Goal: Information Seeking & Learning: Understand process/instructions

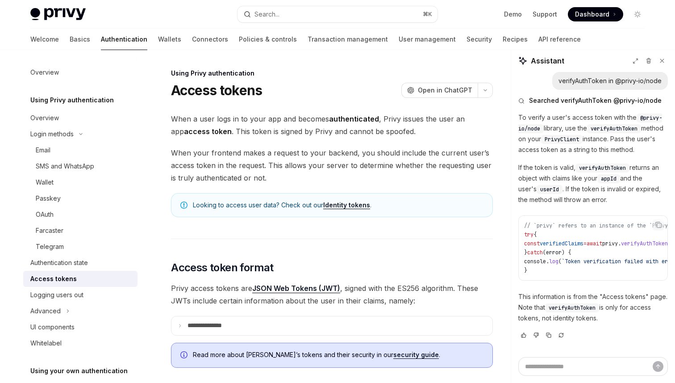
scroll to position [1343, 0]
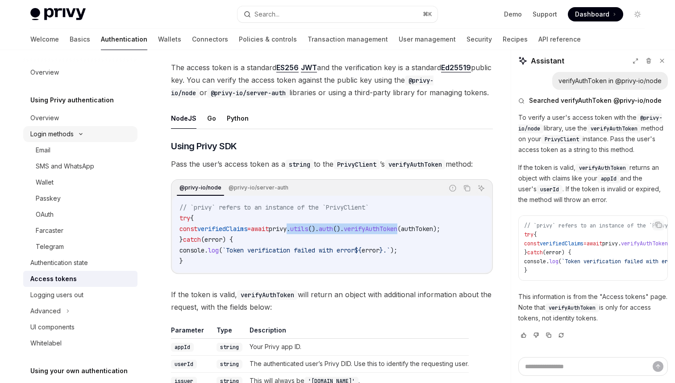
click at [86, 139] on div "Login methods" at bounding box center [80, 134] width 114 height 16
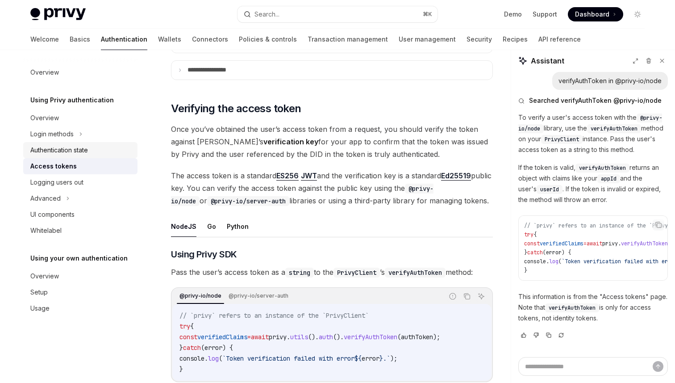
scroll to position [1180, 0]
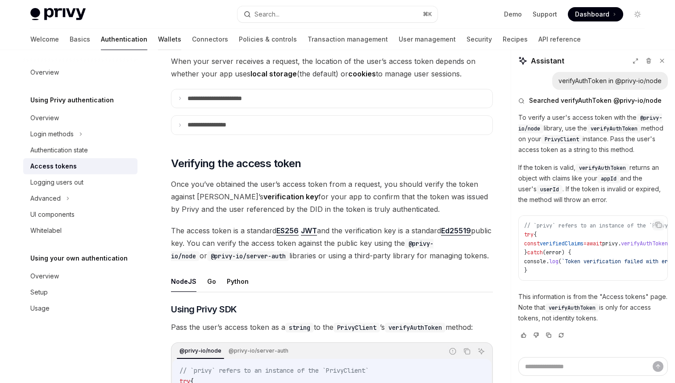
click at [158, 39] on link "Wallets" at bounding box center [169, 39] width 23 height 21
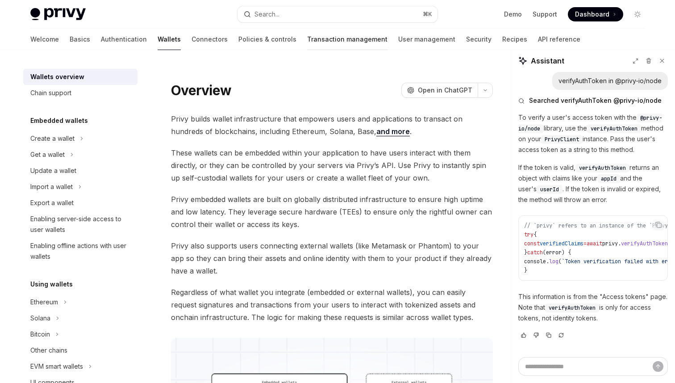
click at [307, 38] on link "Transaction management" at bounding box center [347, 39] width 80 height 21
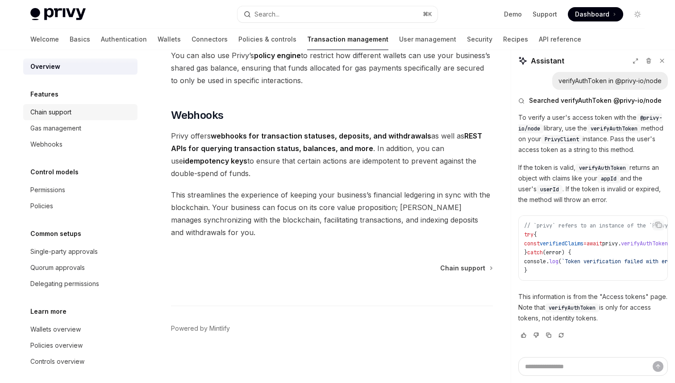
scroll to position [9, 0]
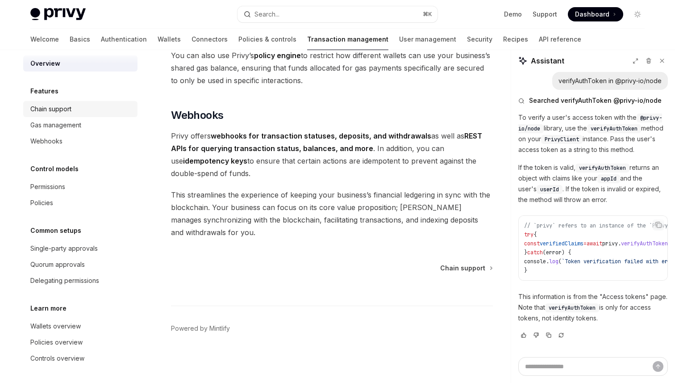
click at [120, 123] on div "Gas management" at bounding box center [81, 125] width 102 height 11
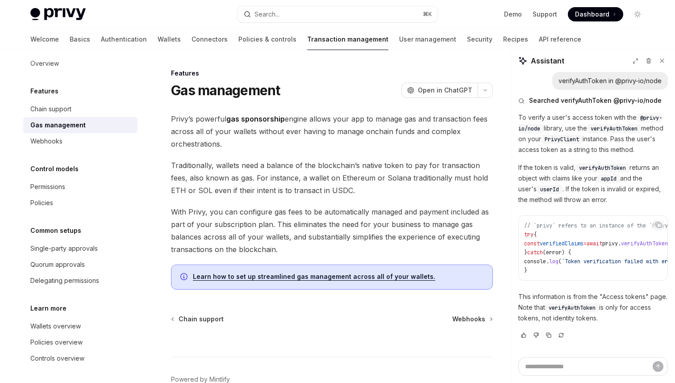
scroll to position [51, 0]
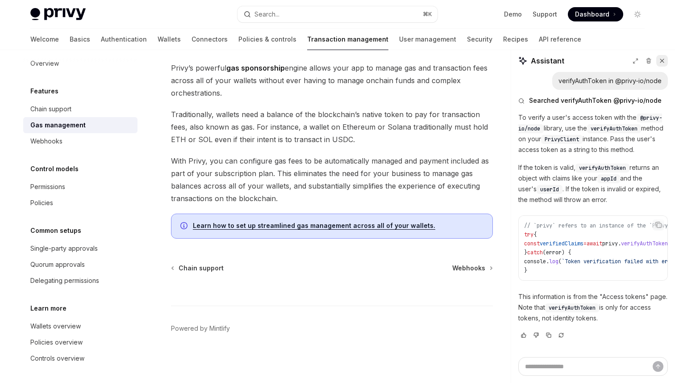
click at [666, 61] on button at bounding box center [663, 61] width 12 height 12
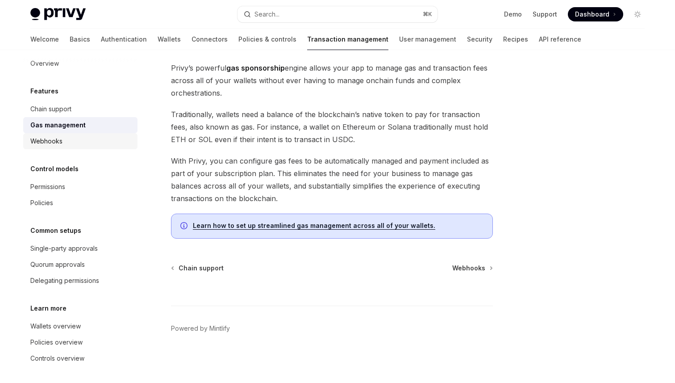
click at [66, 141] on div "Webhooks" at bounding box center [81, 141] width 102 height 11
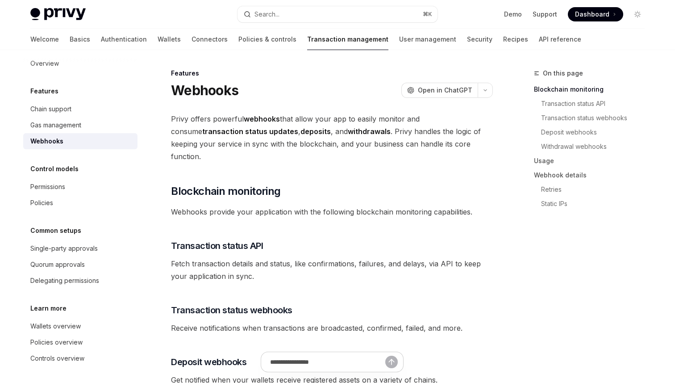
scroll to position [10, 0]
click at [74, 255] on link "Single-party approvals" at bounding box center [80, 247] width 114 height 16
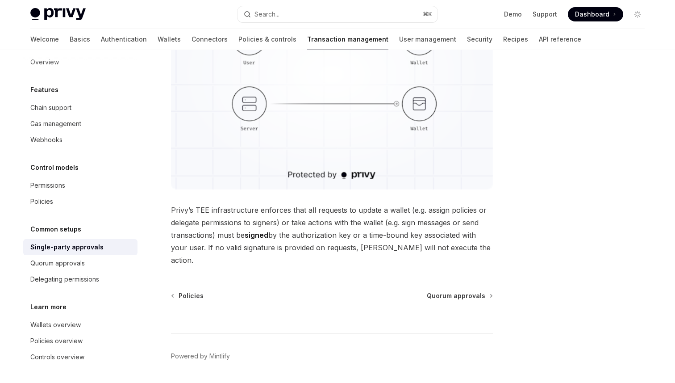
scroll to position [220, 0]
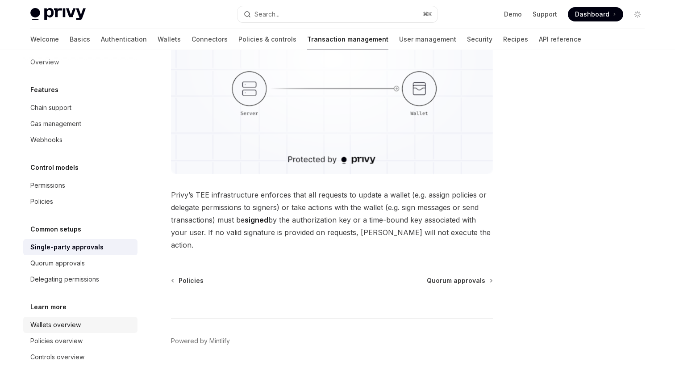
click at [72, 318] on link "Wallets overview" at bounding box center [80, 325] width 114 height 16
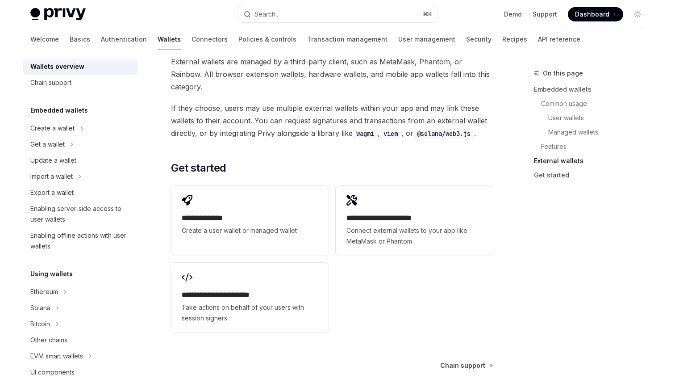
scroll to position [1363, 0]
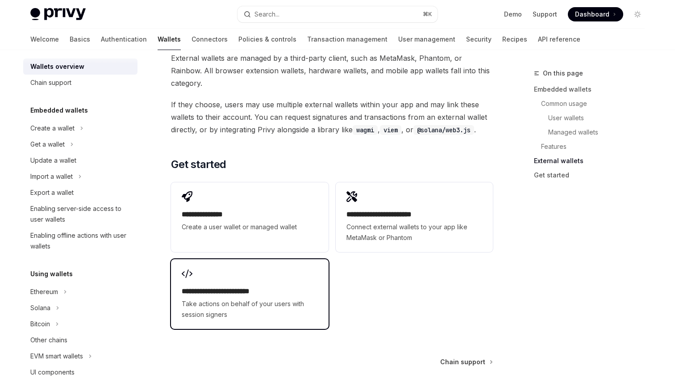
click at [296, 259] on div "**********" at bounding box center [249, 294] width 157 height 70
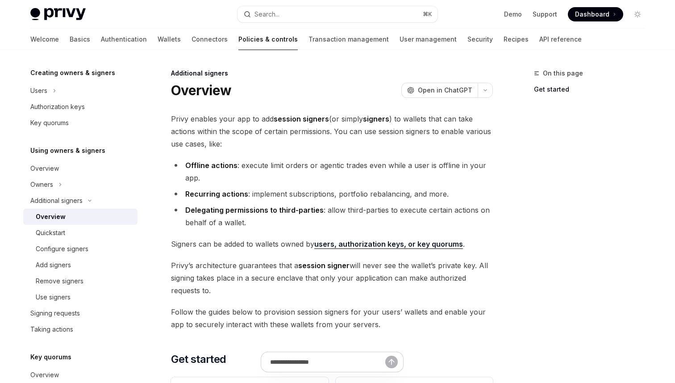
click at [334, 240] on link "users, authorization keys, or key quorums" at bounding box center [388, 243] width 149 height 9
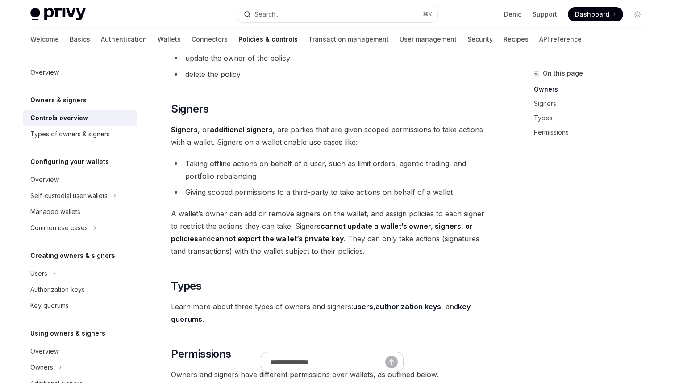
scroll to position [478, 0]
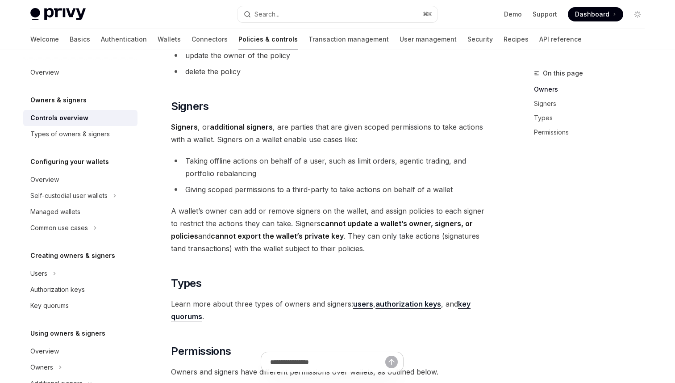
click at [373, 148] on div "Privy resources, such as wallets and policies, are controlled or managed by a u…" at bounding box center [332, 77] width 322 height 884
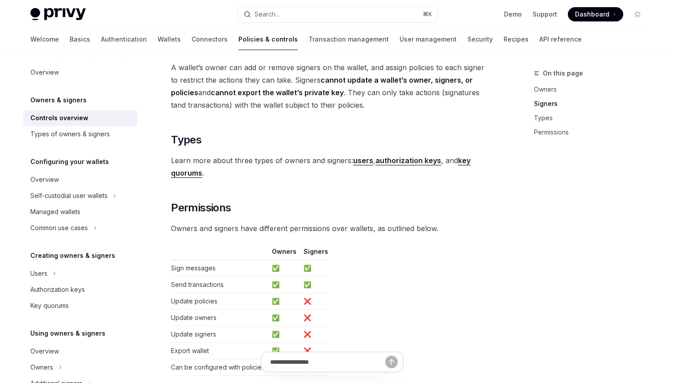
scroll to position [616, 0]
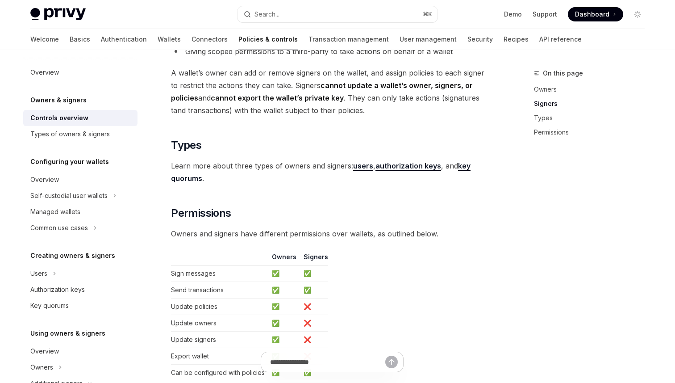
click at [268, 67] on span "A wallet’s owner can add or remove signers on the wallet, and assign policies t…" at bounding box center [332, 92] width 322 height 50
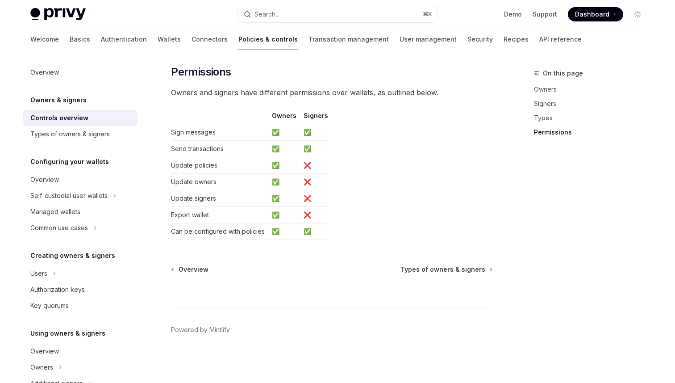
scroll to position [758, 0]
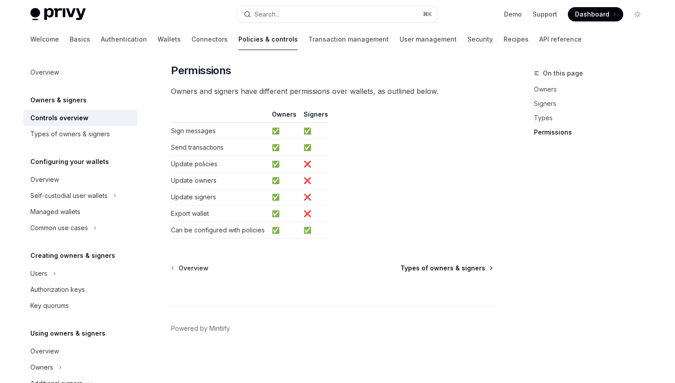
click at [440, 267] on span "Types of owners & signers" at bounding box center [443, 268] width 85 height 9
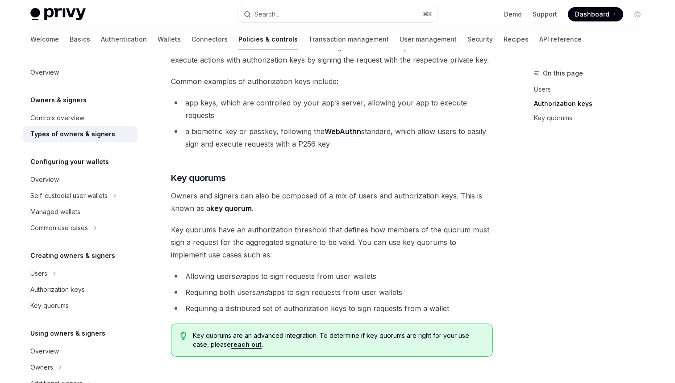
scroll to position [360, 0]
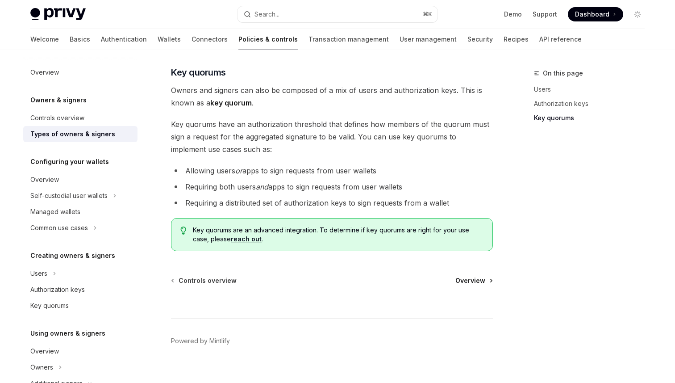
click at [473, 276] on span "Overview" at bounding box center [471, 280] width 30 height 9
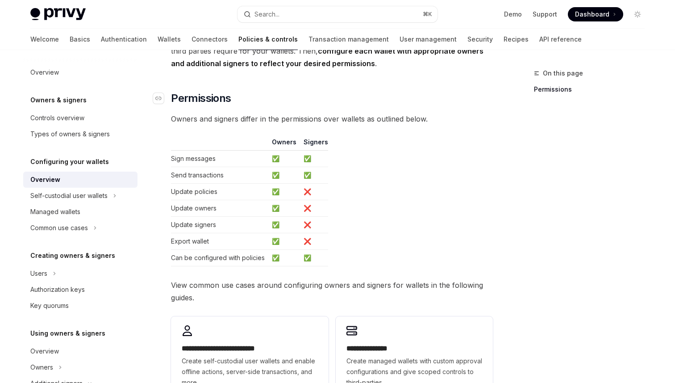
scroll to position [242, 0]
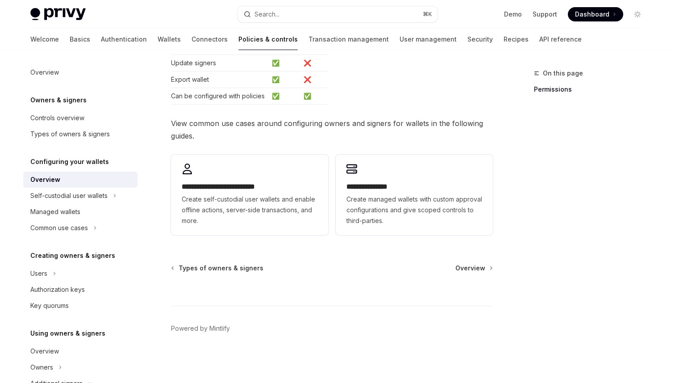
click at [341, 109] on div "**********" at bounding box center [332, 54] width 322 height 368
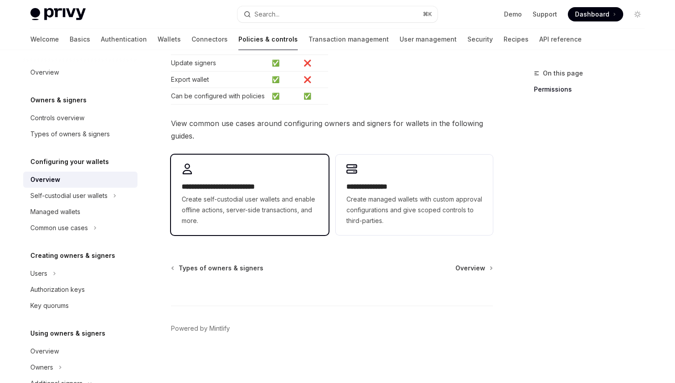
click at [186, 183] on h2 "**********" at bounding box center [250, 186] width 136 height 11
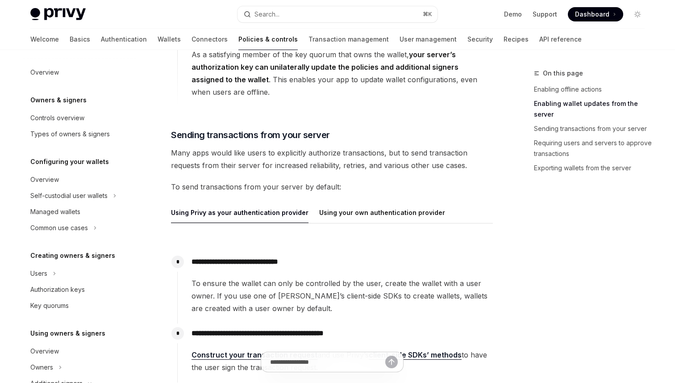
scroll to position [872, 0]
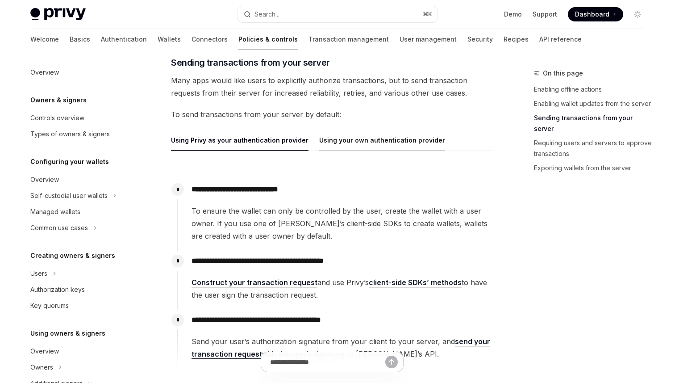
click at [360, 145] on button "Using your own authentication provider" at bounding box center [382, 140] width 126 height 21
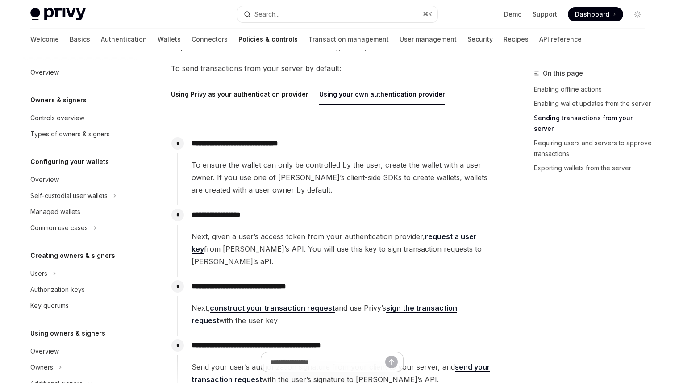
scroll to position [915, 0]
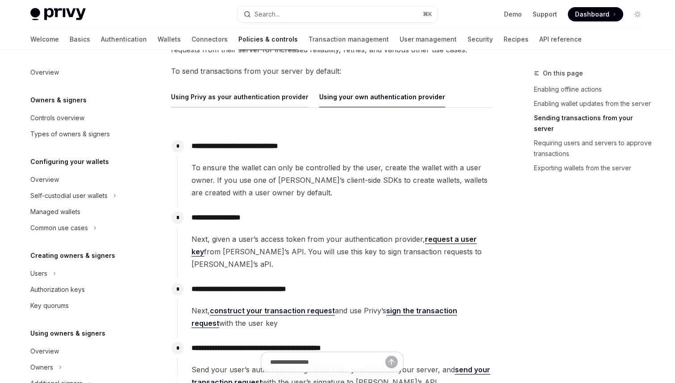
click at [281, 96] on button "Using Privy as your authentication provider" at bounding box center [240, 96] width 138 height 21
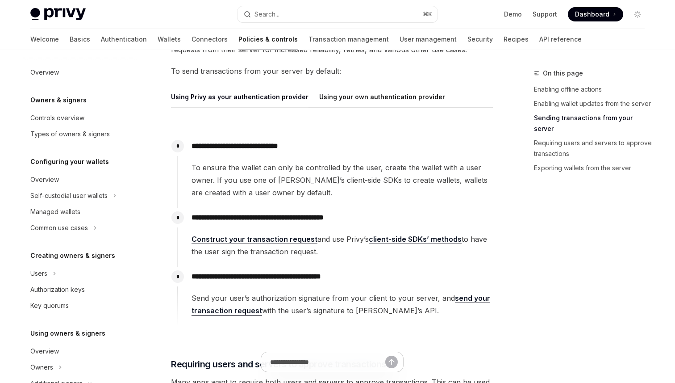
click at [293, 239] on link "Construct your transaction request" at bounding box center [255, 238] width 126 height 9
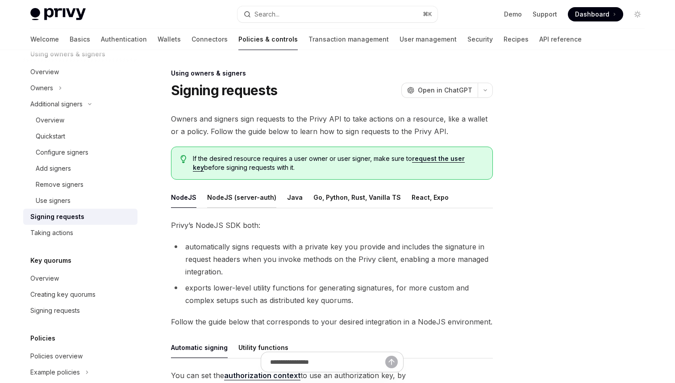
click at [258, 197] on button "NodeJS (server-auth)" at bounding box center [241, 197] width 69 height 21
click at [189, 199] on button "NodeJS" at bounding box center [183, 197] width 25 height 21
click at [226, 196] on button "NodeJS (server-auth)" at bounding box center [241, 197] width 69 height 21
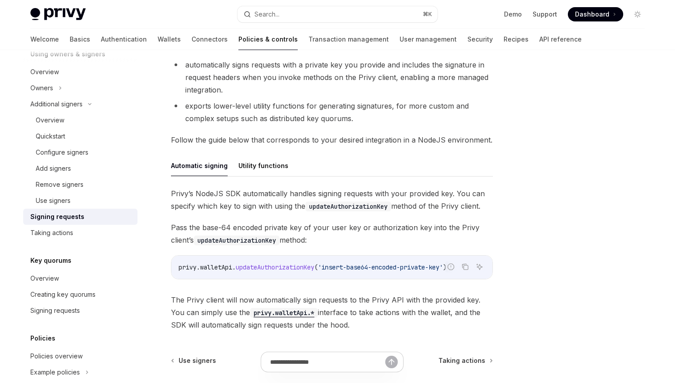
scroll to position [182, 0]
click at [271, 163] on button "Utility functions" at bounding box center [264, 165] width 50 height 21
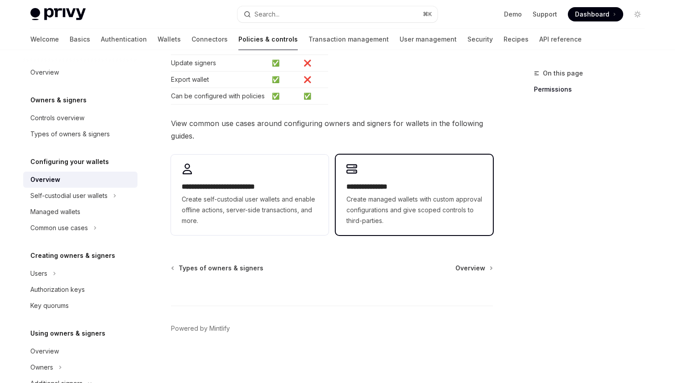
click at [356, 219] on span "Create managed wallets with custom approval configurations and give scoped cont…" at bounding box center [415, 210] width 136 height 32
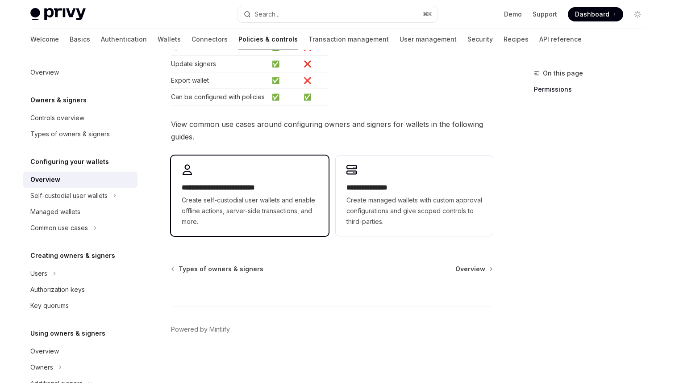
scroll to position [242, 0]
click at [260, 228] on div "**********" at bounding box center [249, 195] width 157 height 80
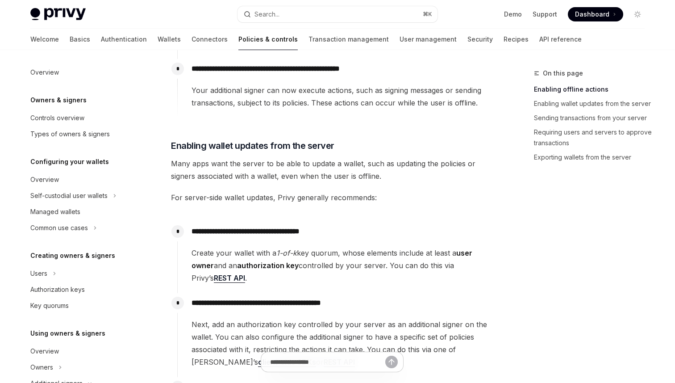
scroll to position [448, 0]
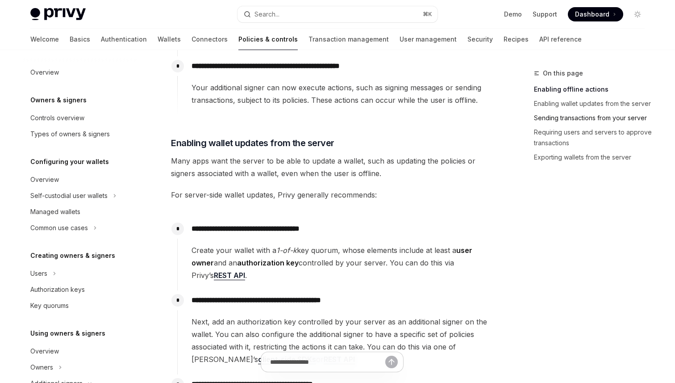
click at [545, 115] on link "Sending transactions from your server" at bounding box center [593, 118] width 118 height 14
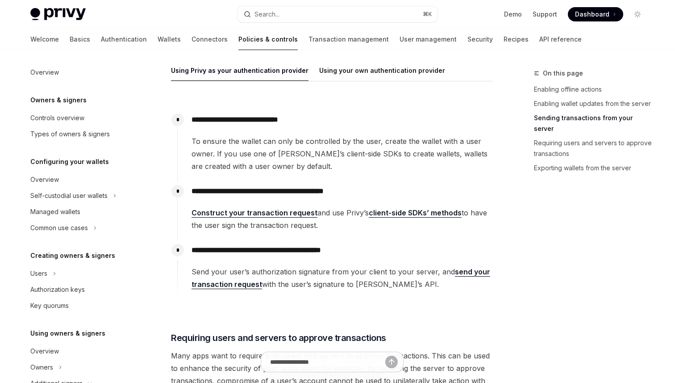
scroll to position [942, 0]
click at [380, 212] on link "client-side SDKs’ methods" at bounding box center [415, 212] width 93 height 9
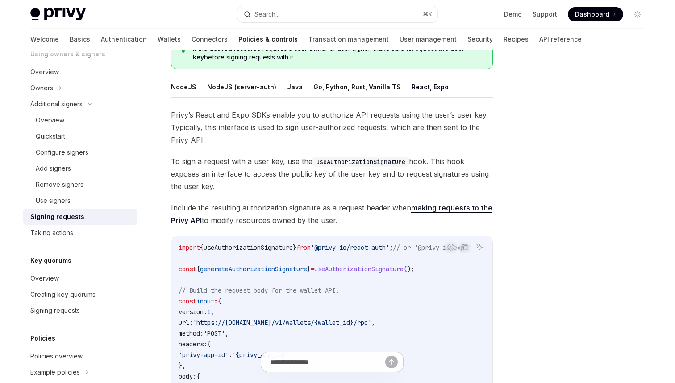
scroll to position [105, 0]
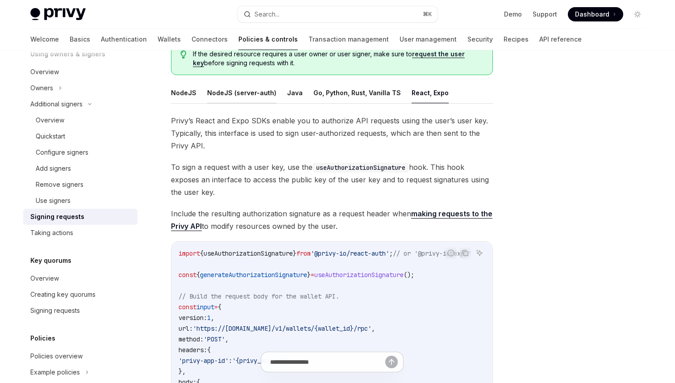
click at [218, 92] on button "NodeJS (server-auth)" at bounding box center [241, 92] width 69 height 21
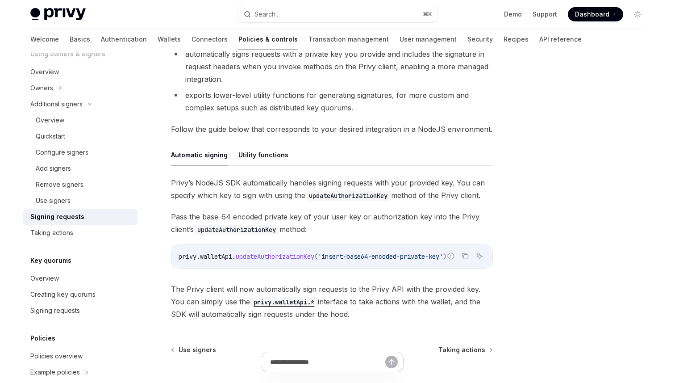
scroll to position [204, 0]
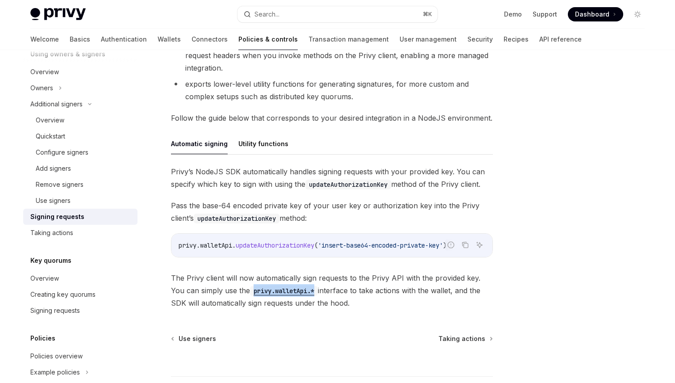
click at [284, 273] on span "The Privy client will now automatically sign requests to the Privy API with the…" at bounding box center [332, 291] width 322 height 38
click at [282, 293] on code "privy.walletApi.*" at bounding box center [284, 291] width 68 height 10
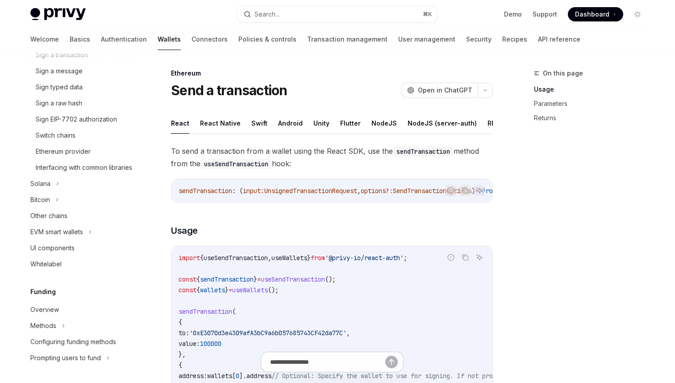
scroll to position [101, 0]
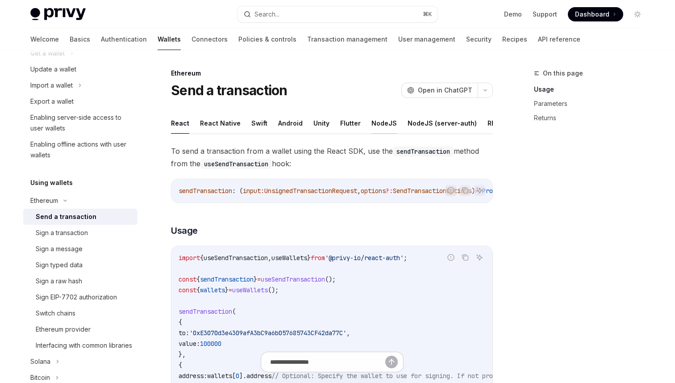
click at [372, 119] on button "NodeJS" at bounding box center [384, 123] width 25 height 21
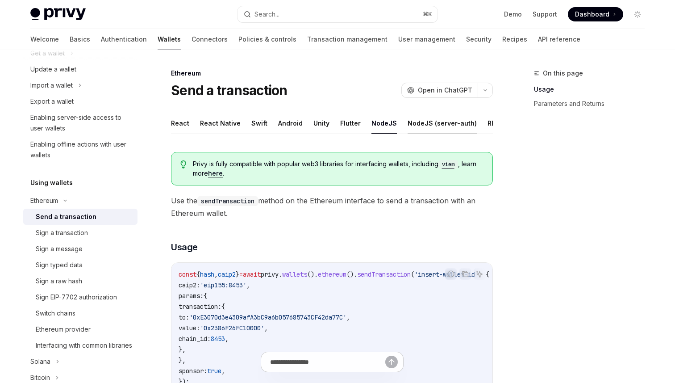
click at [408, 121] on button "NodeJS (server-auth)" at bounding box center [442, 123] width 69 height 21
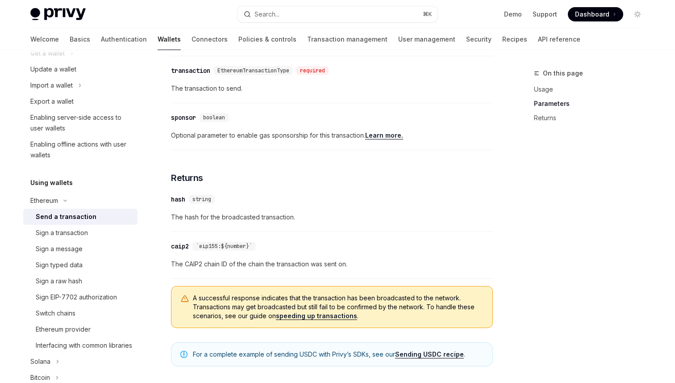
scroll to position [507, 0]
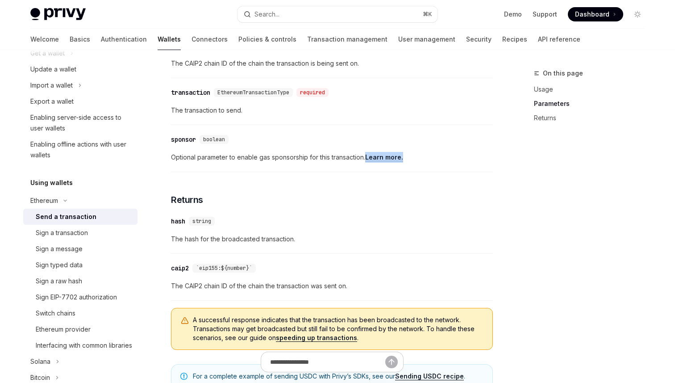
click at [438, 150] on div "​ sponsor boolean Optional parameter to enable gas sponsorship for this transac…" at bounding box center [332, 151] width 322 height 42
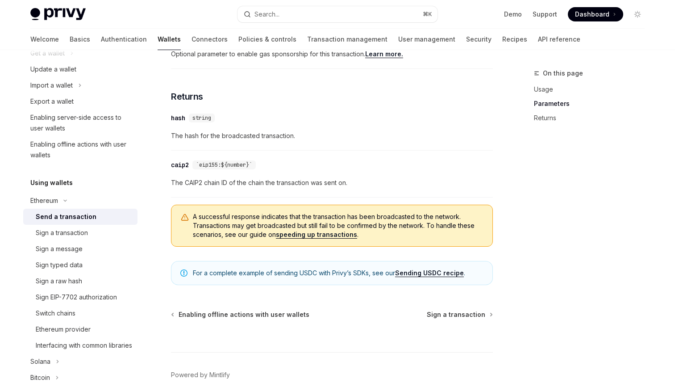
scroll to position [615, 0]
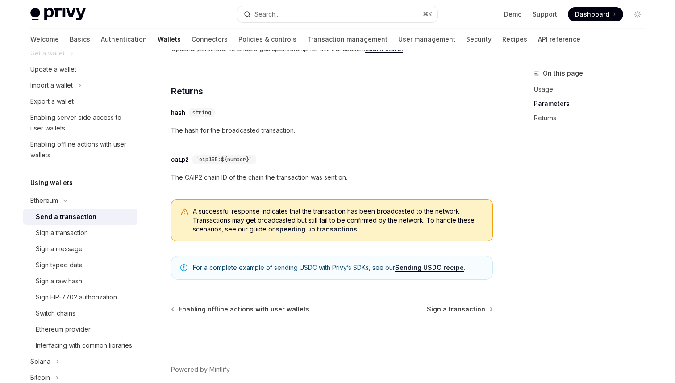
click at [370, 192] on div "​ caip2 `eip155:${number}` The CAIP2 chain ID of the chain the transaction was …" at bounding box center [332, 171] width 322 height 42
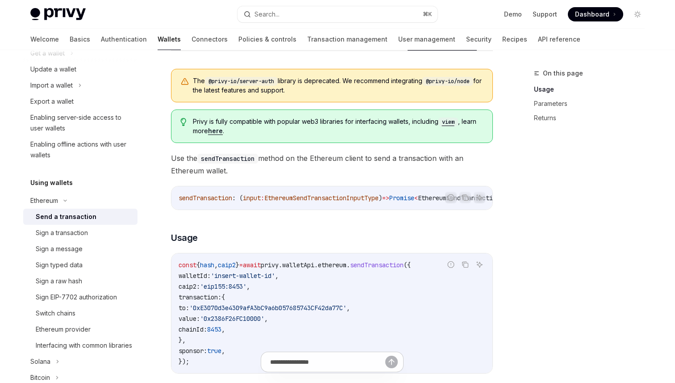
scroll to position [0, 0]
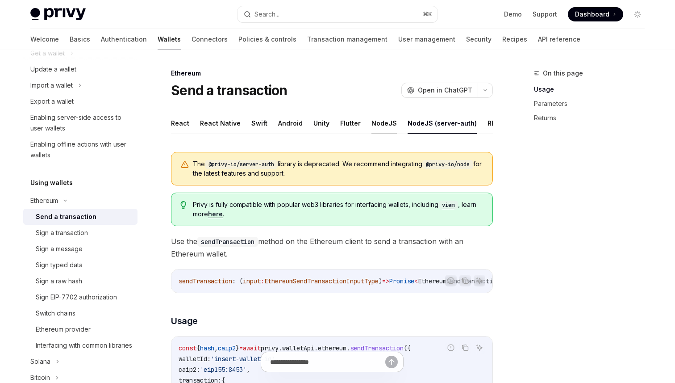
click at [384, 126] on button "NodeJS" at bounding box center [384, 123] width 25 height 21
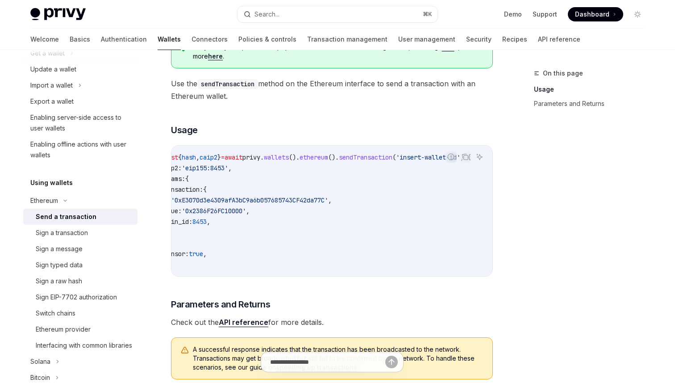
scroll to position [112, 0]
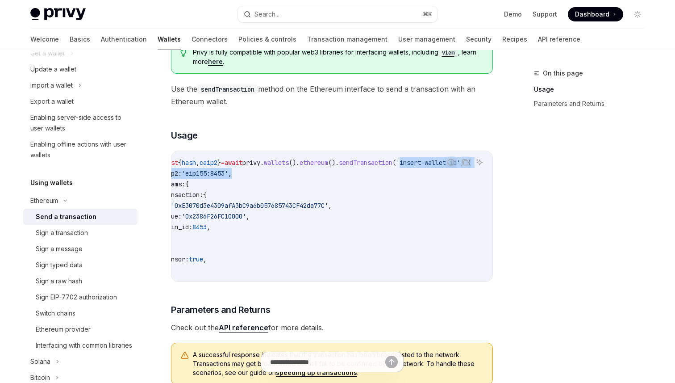
drag, startPoint x: 397, startPoint y: 163, endPoint x: 475, endPoint y: 168, distance: 78.3
click at [475, 168] on code "const { hash , caip2 } = await privy . wallets (). ethereum (). sendTransaction…" at bounding box center [326, 216] width 332 height 118
copy code "insert-wallet-id' , { caip2: 'eip155:8453' ,"
click at [341, 183] on code "const { hash , caip2 } = await privy . wallets (). ethereum (). sendTransaction…" at bounding box center [326, 216] width 332 height 118
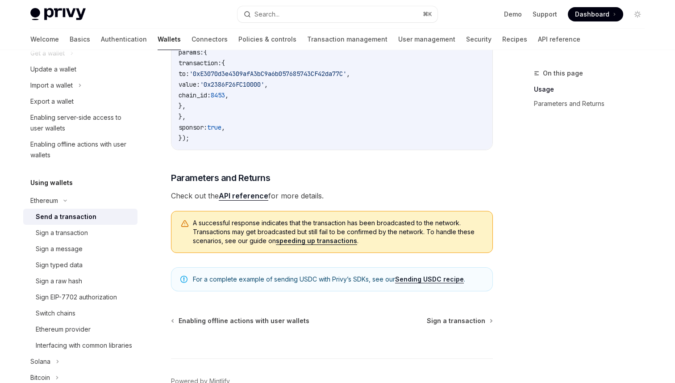
scroll to position [247, 0]
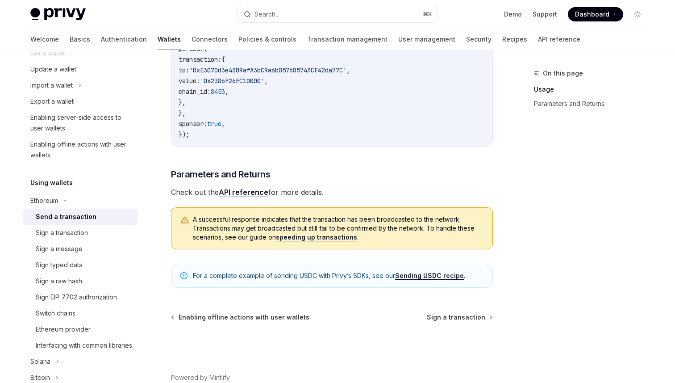
click at [341, 180] on h3 "​ Parameters and Returns" at bounding box center [332, 174] width 322 height 13
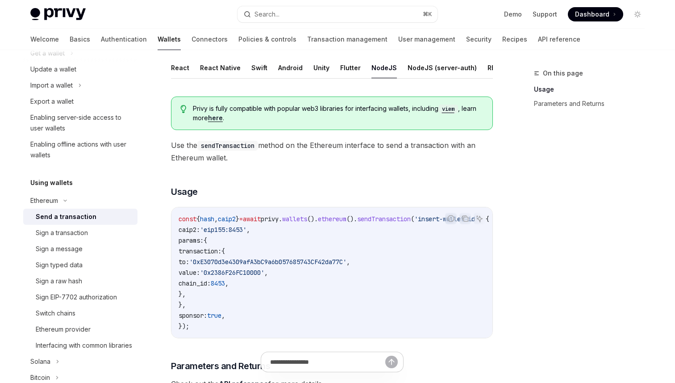
scroll to position [53, 0]
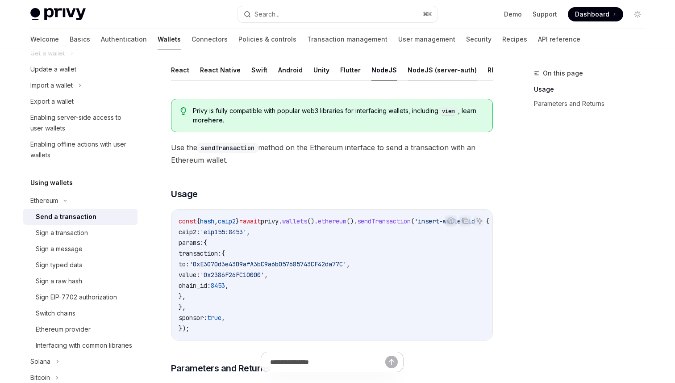
click at [427, 65] on button "NodeJS (server-auth)" at bounding box center [442, 69] width 69 height 21
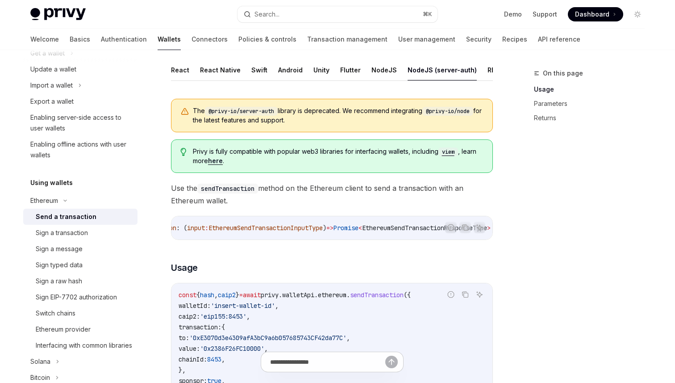
scroll to position [0, 105]
click at [372, 77] on button "NodeJS" at bounding box center [384, 69] width 25 height 21
type textarea "*"
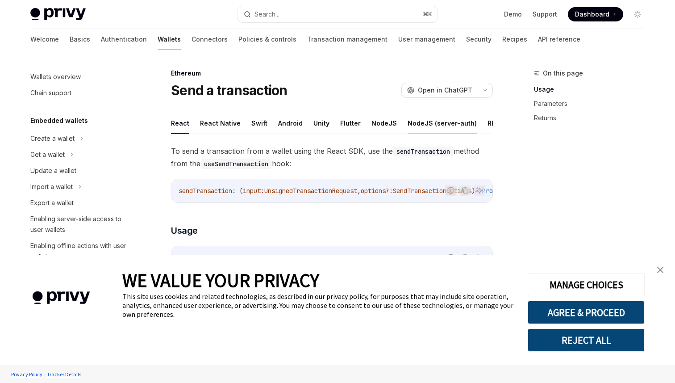
click at [408, 121] on button "NodeJS (server-auth)" at bounding box center [442, 123] width 69 height 21
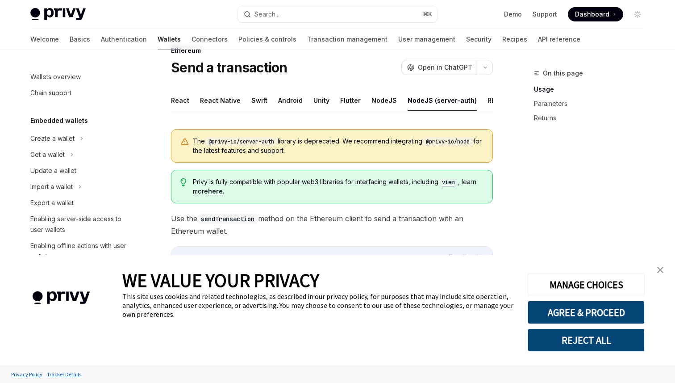
scroll to position [24, 0]
click at [657, 272] on img "close banner" at bounding box center [660, 270] width 6 height 6
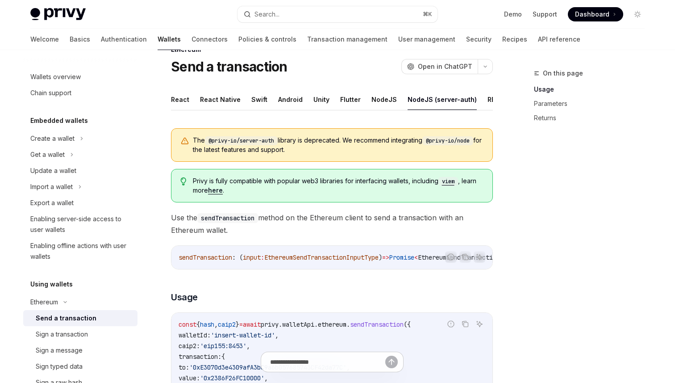
click at [215, 190] on link "here" at bounding box center [215, 190] width 15 height 8
type textarea "*"
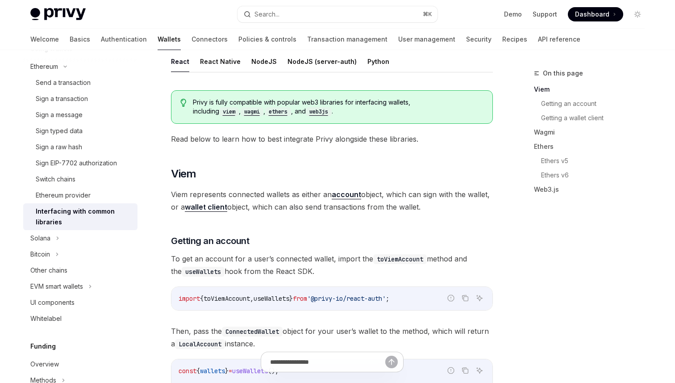
scroll to position [30, 0]
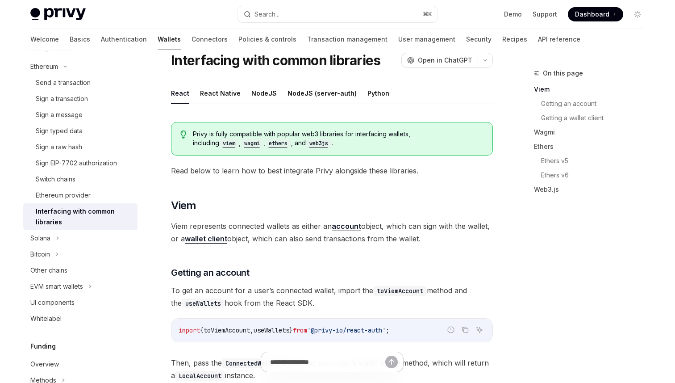
click at [239, 139] on code "viem" at bounding box center [229, 143] width 20 height 9
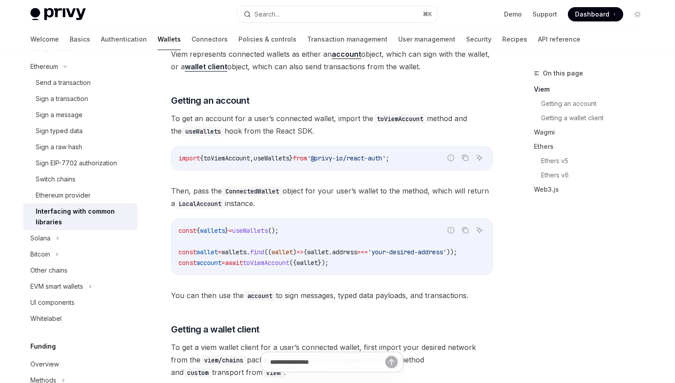
scroll to position [0, 0]
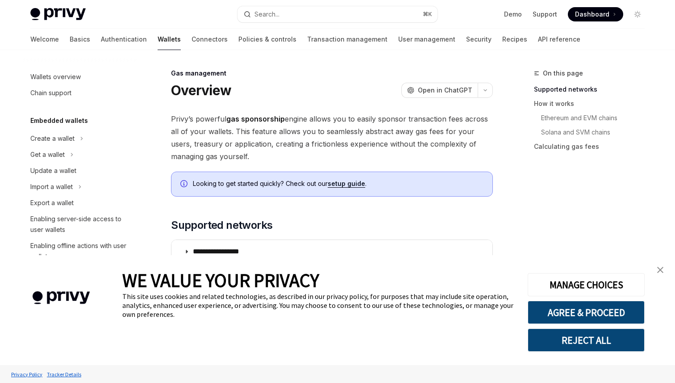
scroll to position [385, 0]
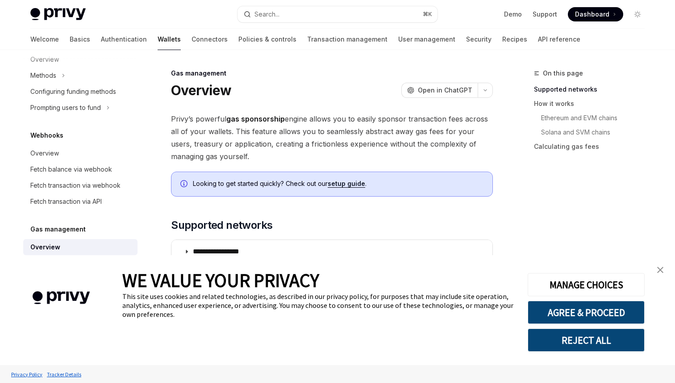
click at [661, 269] on img "close banner" at bounding box center [660, 270] width 6 height 6
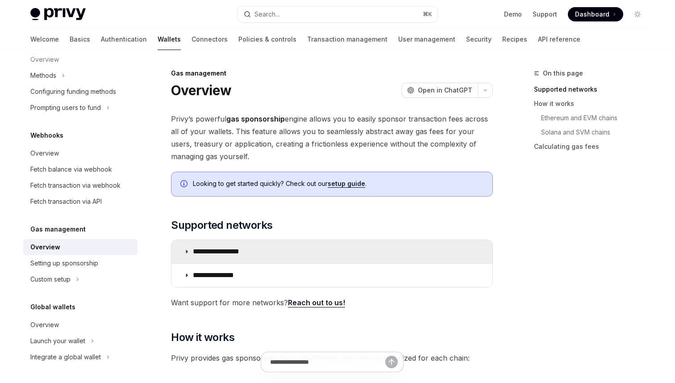
click at [396, 250] on summary "**********" at bounding box center [332, 251] width 321 height 23
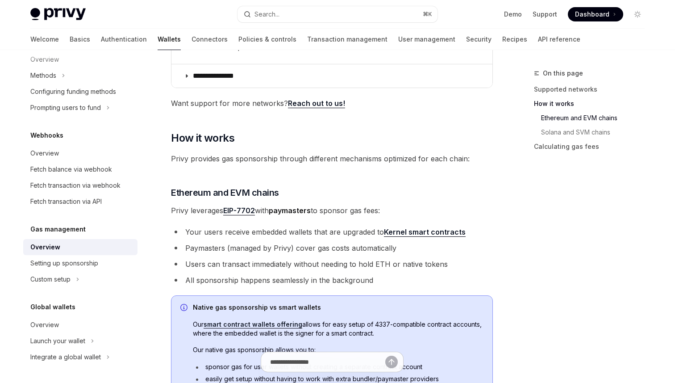
scroll to position [452, 0]
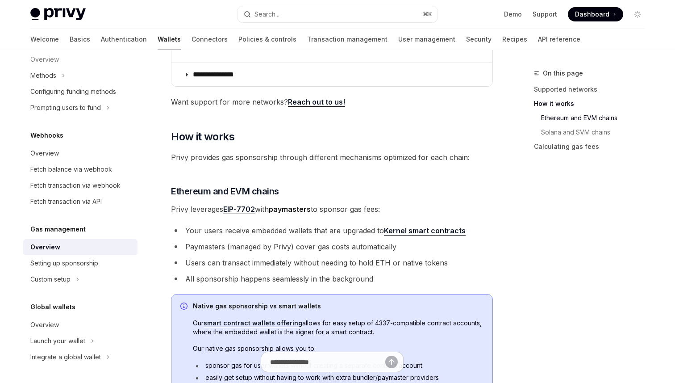
click at [465, 253] on ul "Your users receive embedded wallets that are upgraded to Kernel smart contracts…" at bounding box center [332, 254] width 322 height 61
click at [481, 248] on li "Paymasters (managed by Privy) cover gas costs automatically" at bounding box center [332, 246] width 322 height 13
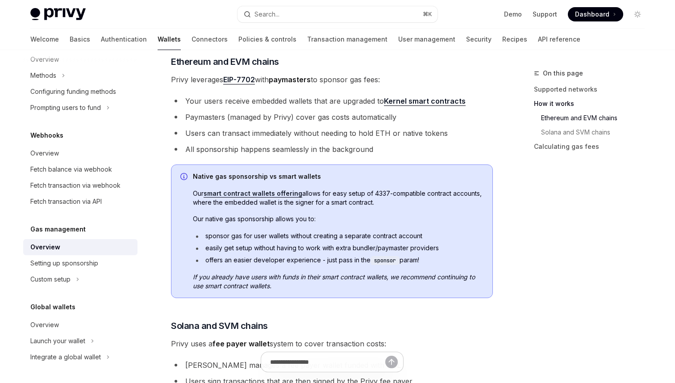
scroll to position [583, 0]
click at [481, 248] on li "easily get setup without having to work with extra bundler/paymaster providers" at bounding box center [338, 247] width 291 height 9
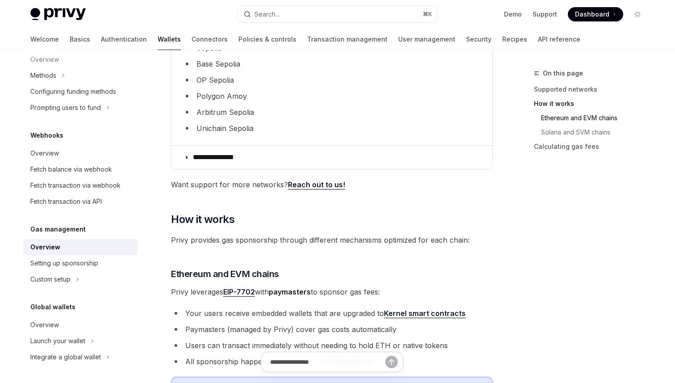
scroll to position [0, 0]
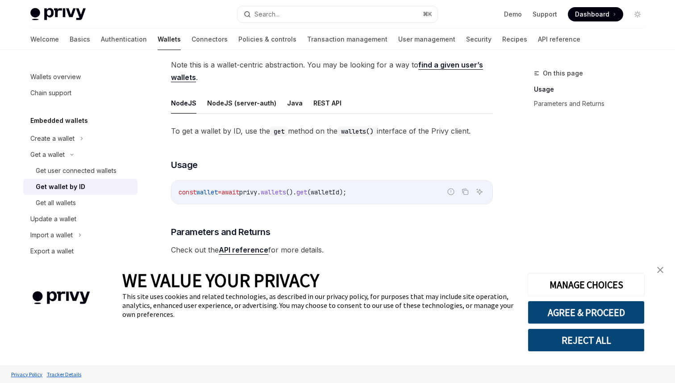
scroll to position [93, 0]
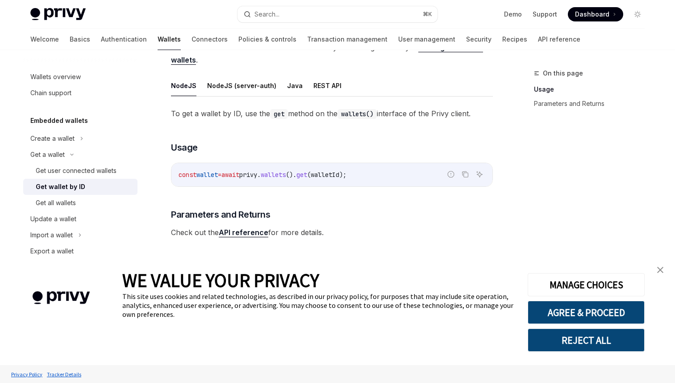
click at [663, 271] on img "close banner" at bounding box center [660, 270] width 6 height 6
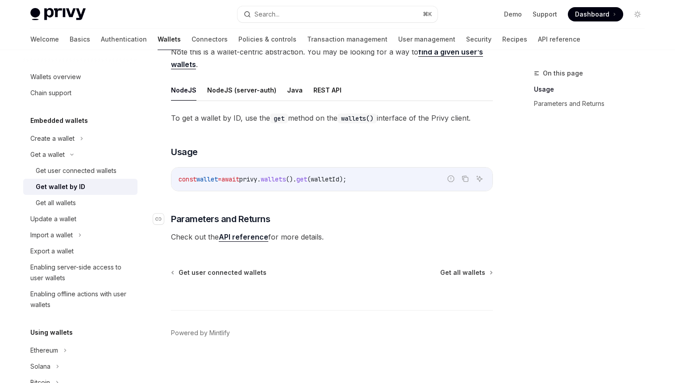
scroll to position [86, 0]
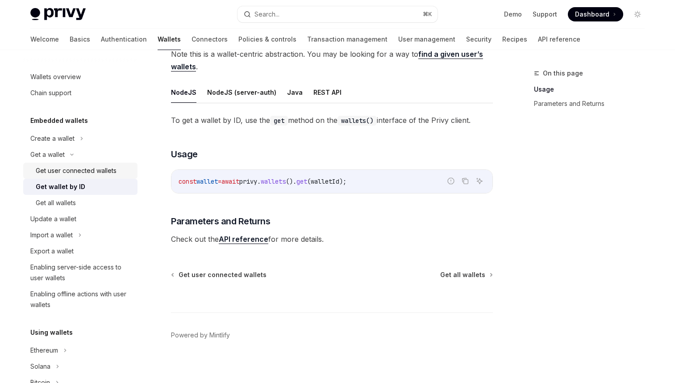
click at [99, 175] on div "Get user connected wallets" at bounding box center [76, 170] width 81 height 11
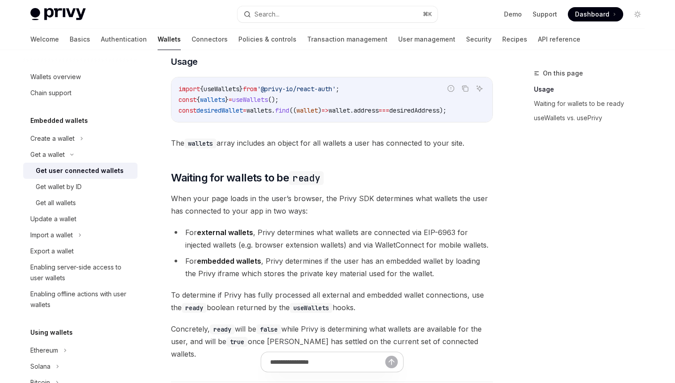
scroll to position [409, 0]
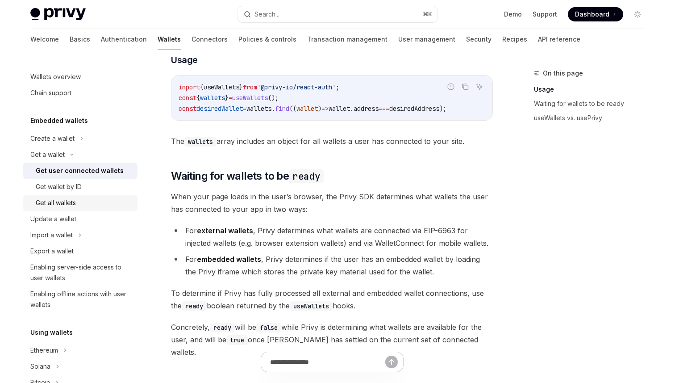
click at [54, 209] on link "Get all wallets" at bounding box center [80, 203] width 114 height 16
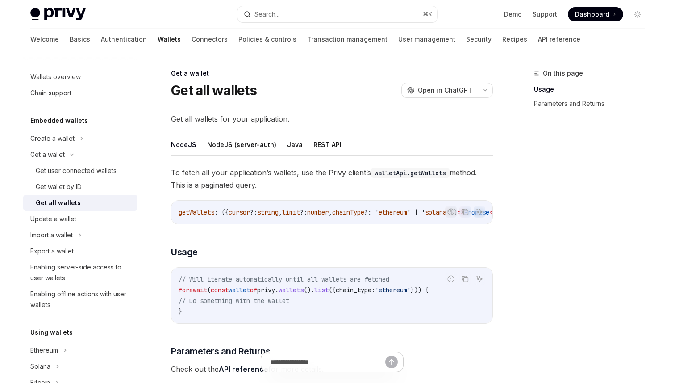
click at [176, 146] on button "NodeJS" at bounding box center [183, 144] width 25 height 21
type textarea "*"
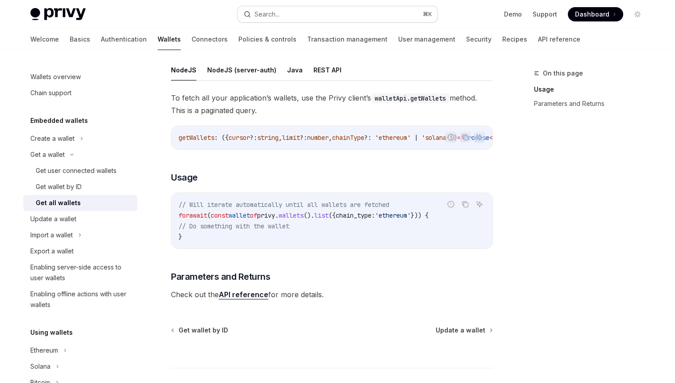
scroll to position [65, 0]
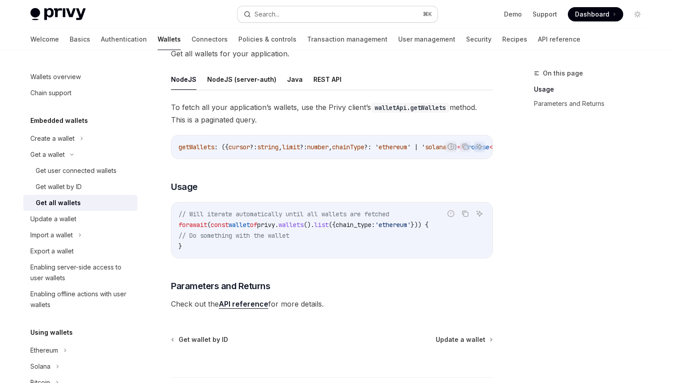
click at [350, 19] on button "Search... ⌘ K" at bounding box center [338, 14] width 200 height 16
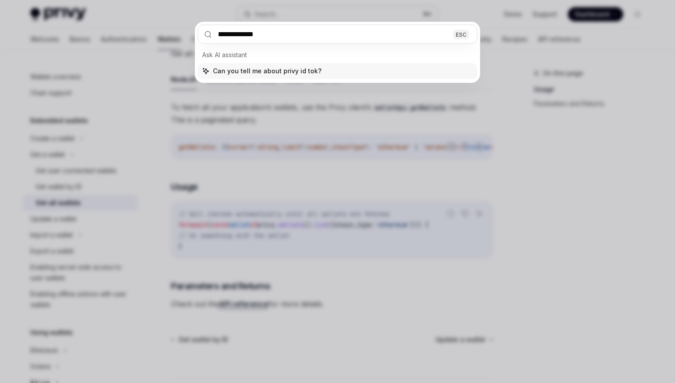
type input "**********"
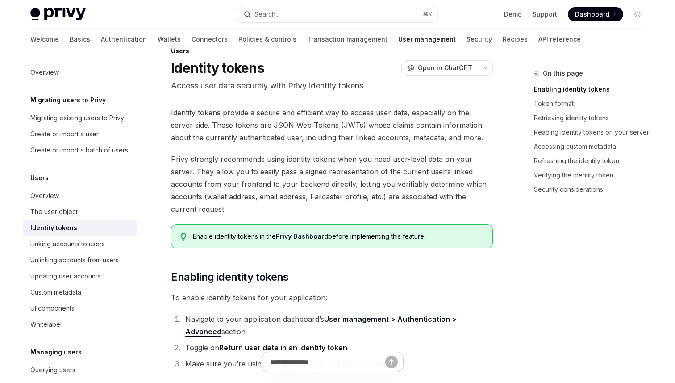
scroll to position [32, 0]
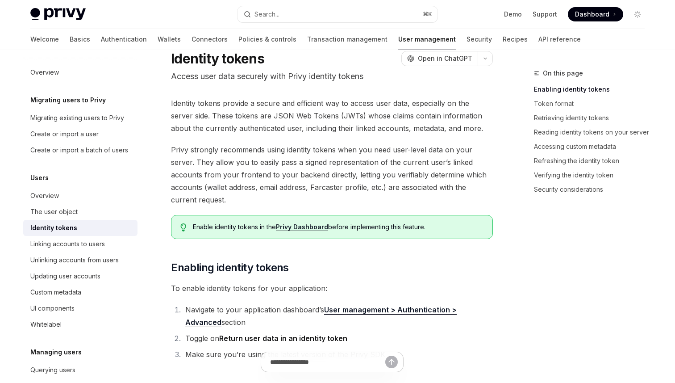
click at [380, 147] on span "Privy strongly recommends using identity tokens when you need user-level data o…" at bounding box center [332, 174] width 322 height 63
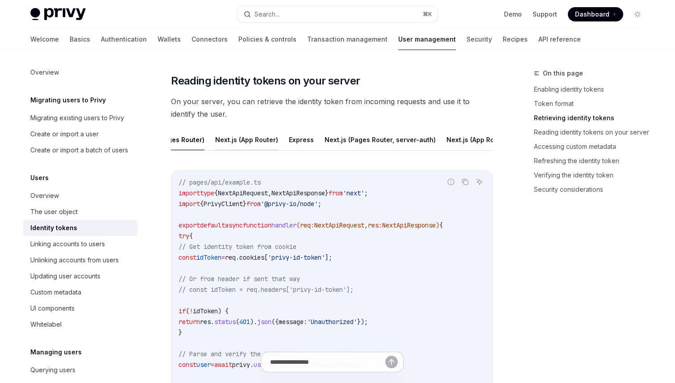
scroll to position [0, 0]
click at [336, 135] on button "Express" at bounding box center [338, 139] width 25 height 21
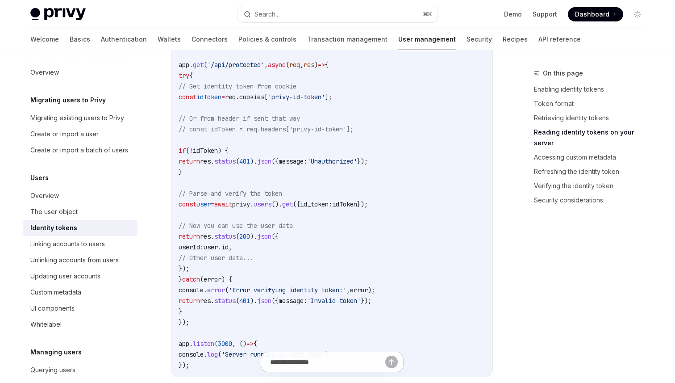
scroll to position [1367, 0]
click at [349, 126] on span "// const idToken = req.headers['privy-id-token'];" at bounding box center [266, 128] width 175 height 8
click at [381, 194] on code "import express from 'express' ; import cookieParser from 'cookie-parser' ; impo…" at bounding box center [332, 176] width 307 height 386
type textarea "*"
click at [250, 202] on span "privy" at bounding box center [241, 203] width 18 height 8
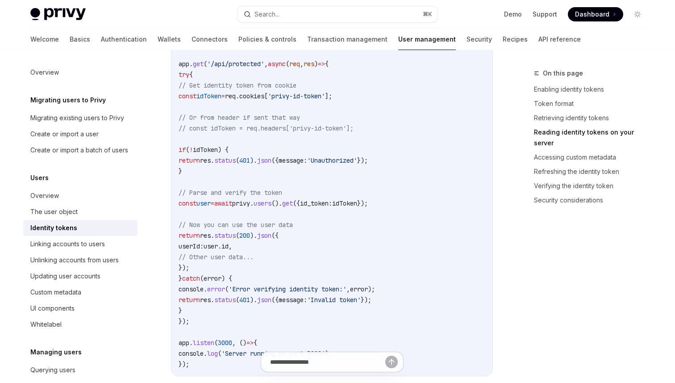
click at [331, 104] on code "import express from 'express' ; import cookieParser from 'cookie-parser' ; impo…" at bounding box center [332, 176] width 307 height 386
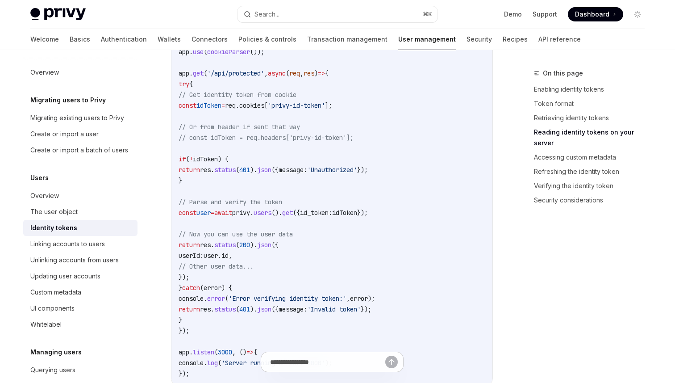
scroll to position [1372, 0]
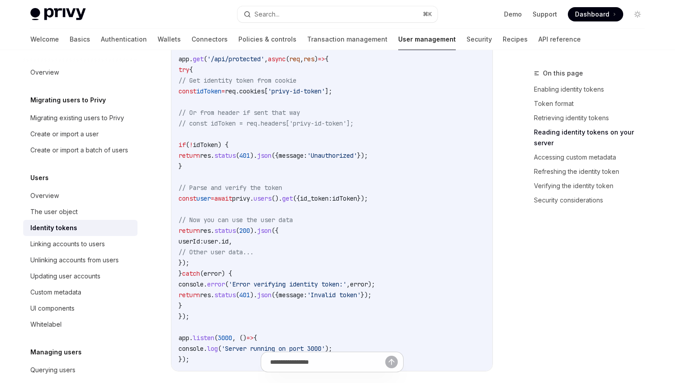
drag, startPoint x: 313, startPoint y: 124, endPoint x: 365, endPoint y: 124, distance: 52.7
click at [354, 124] on span "// const idToken = req.headers['privy-id-token'];" at bounding box center [266, 123] width 175 height 8
copy span "privy-id-token"
click at [361, 132] on code "import express from 'express' ; import cookieParser from 'cookie-parser' ; impo…" at bounding box center [332, 172] width 307 height 386
